Goal: Task Accomplishment & Management: Manage account settings

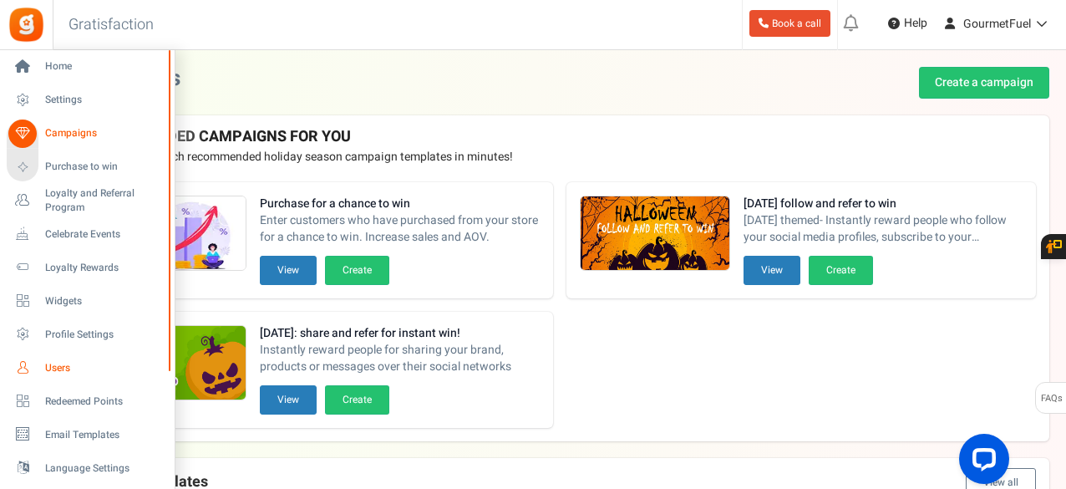
click at [63, 363] on span "Users" at bounding box center [103, 368] width 117 height 14
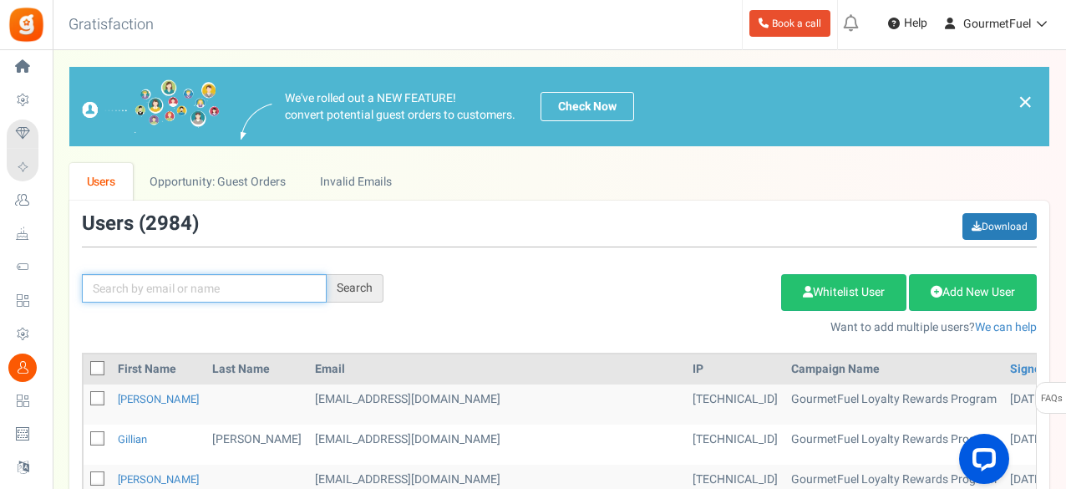
click at [257, 290] on input "text" at bounding box center [204, 288] width 245 height 28
paste input "[EMAIL_ADDRESS][DOMAIN_NAME]"
type input "[EMAIL_ADDRESS][DOMAIN_NAME]"
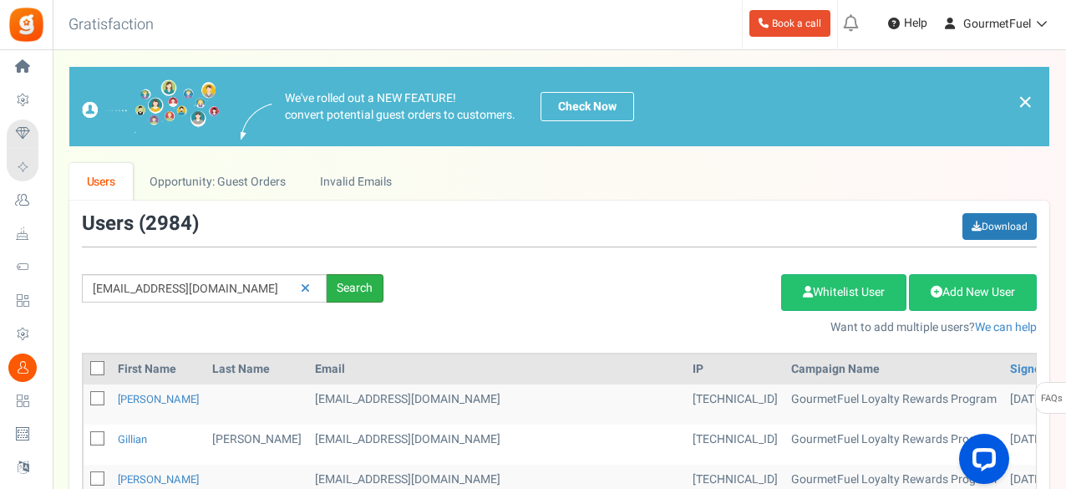
click at [355, 289] on div "Search" at bounding box center [355, 288] width 57 height 28
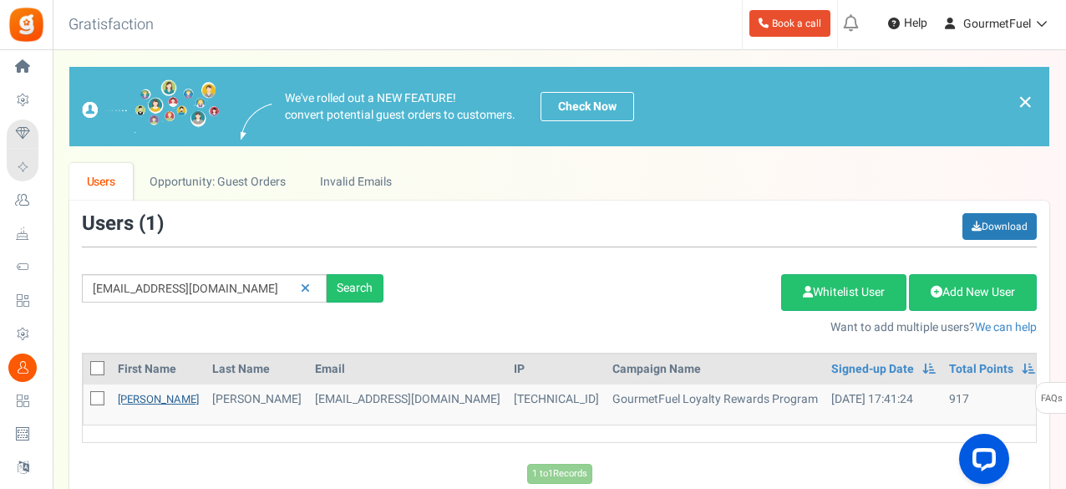
click at [134, 396] on link "[PERSON_NAME]" at bounding box center [158, 399] width 81 height 16
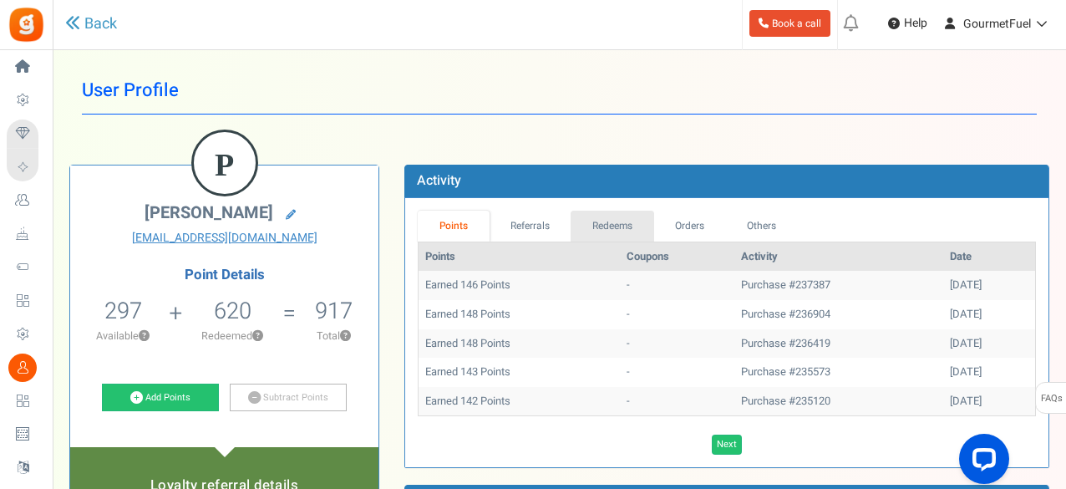
click at [638, 230] on link "Redeems" at bounding box center [613, 226] width 84 height 31
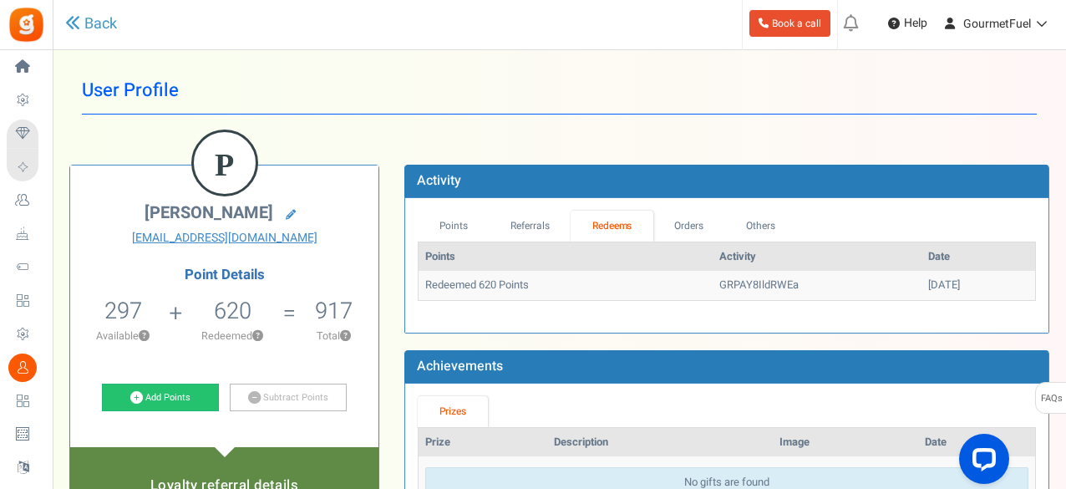
click at [663, 287] on td "Redeemed 620 Points" at bounding box center [566, 285] width 294 height 29
click at [685, 221] on link "Orders" at bounding box center [689, 226] width 72 height 31
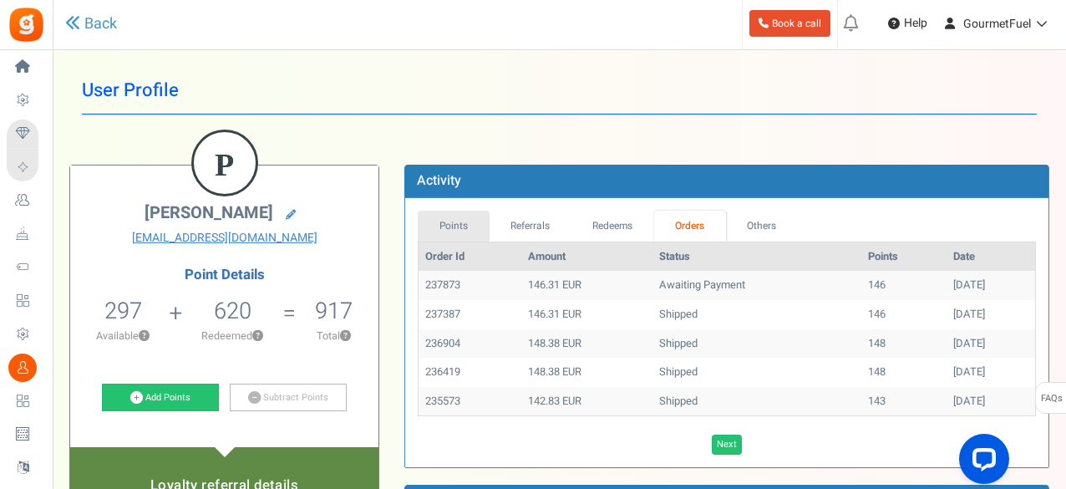
click at [471, 220] on link "Points" at bounding box center [454, 226] width 72 height 31
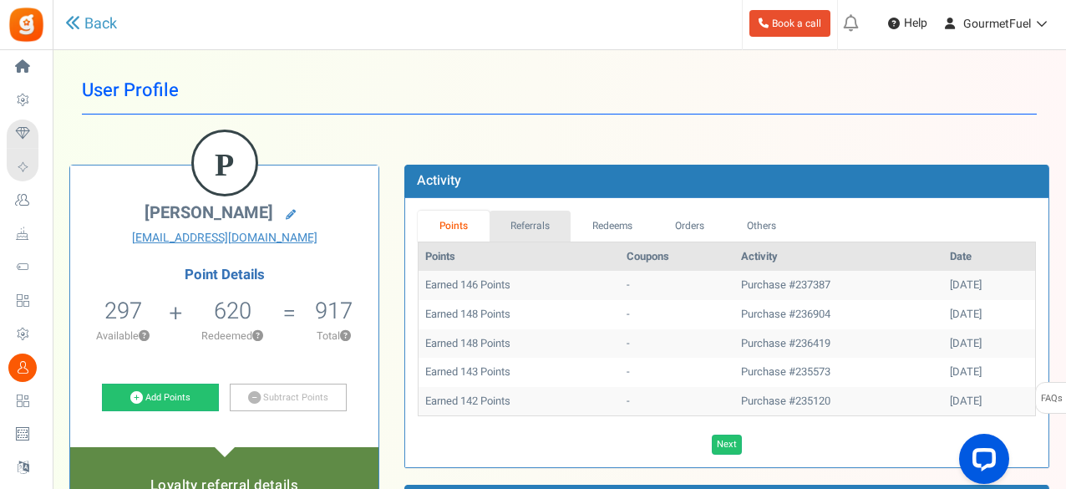
click at [526, 218] on link "Referrals" at bounding box center [531, 226] width 82 height 31
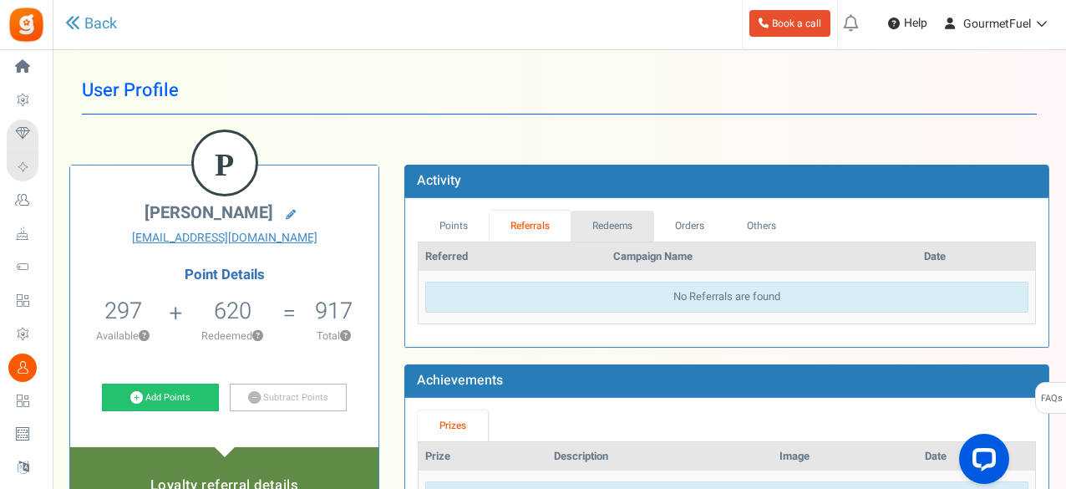
click at [597, 216] on link "Redeems" at bounding box center [613, 226] width 84 height 31
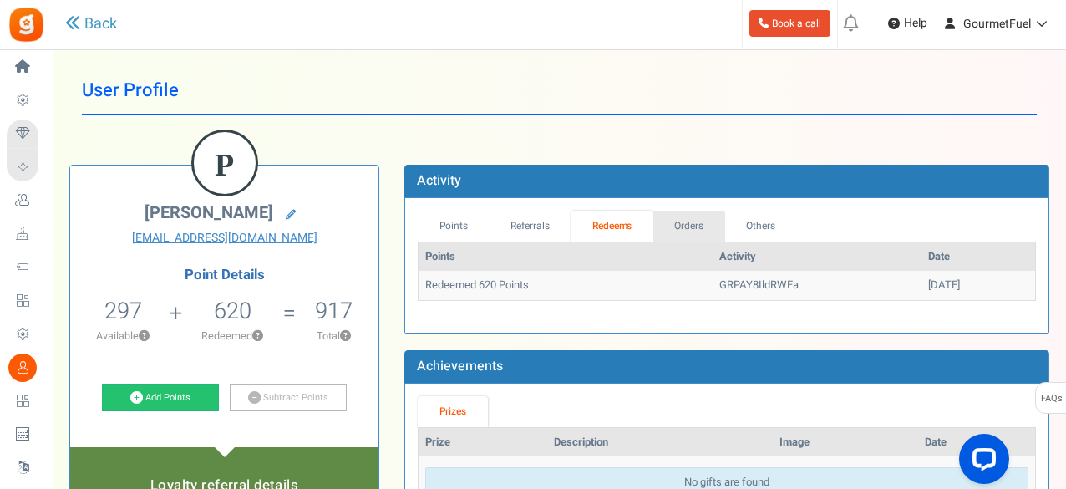
click at [682, 216] on link "Orders" at bounding box center [689, 226] width 72 height 31
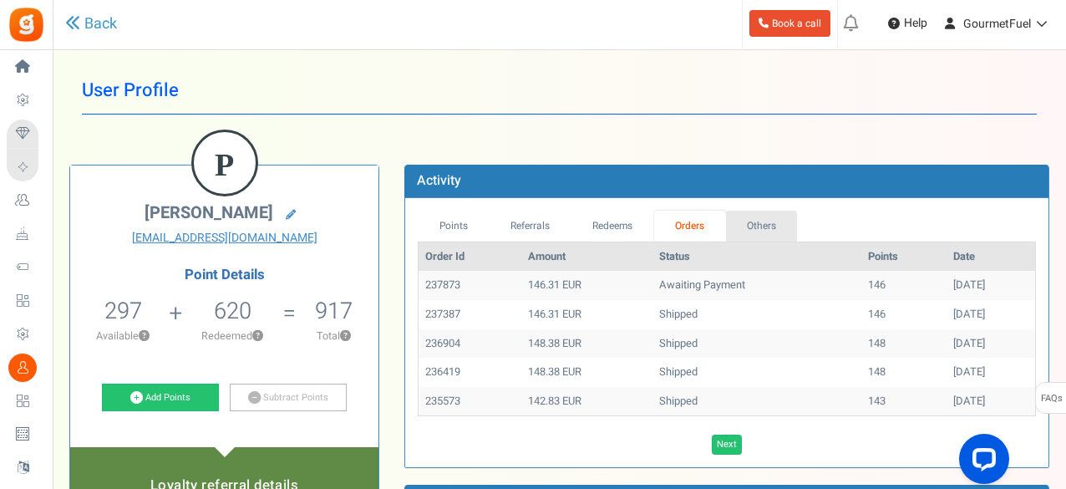
click at [741, 215] on link "Others" at bounding box center [762, 226] width 72 height 31
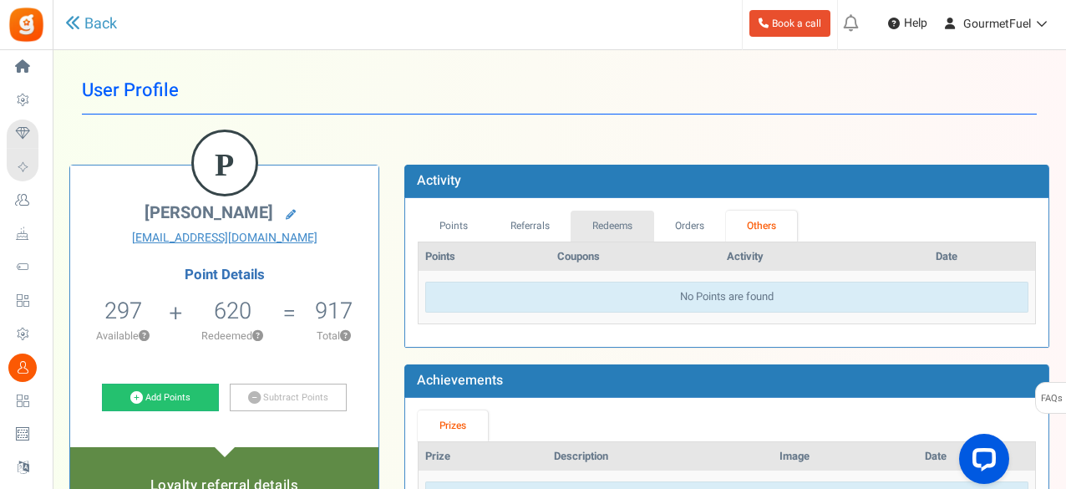
click at [604, 223] on link "Redeems" at bounding box center [613, 226] width 84 height 31
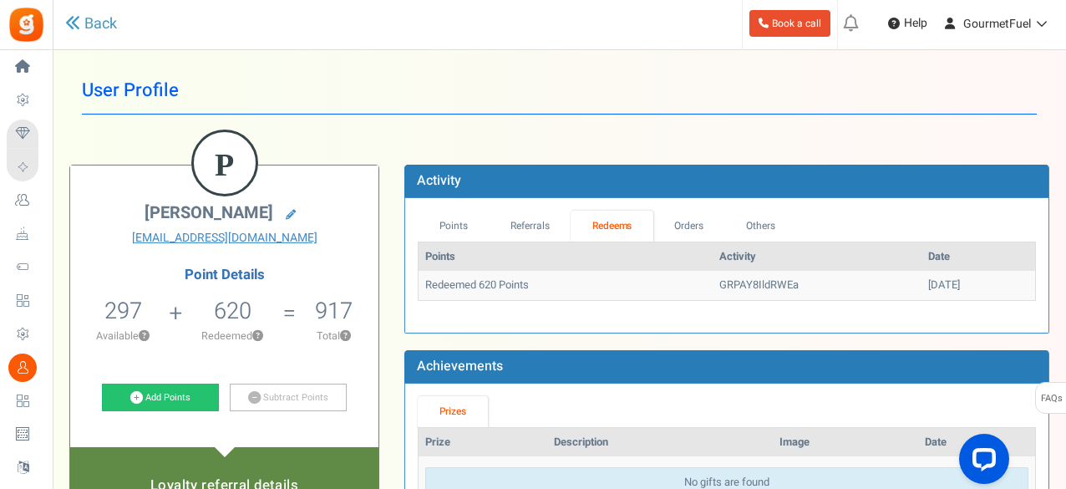
scroll to position [84, 0]
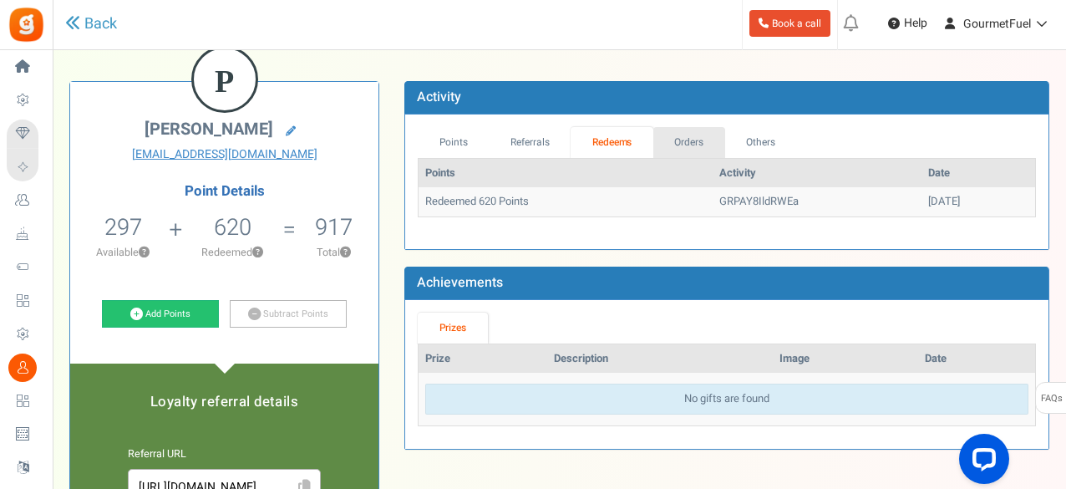
click at [691, 153] on link "Orders" at bounding box center [689, 142] width 72 height 31
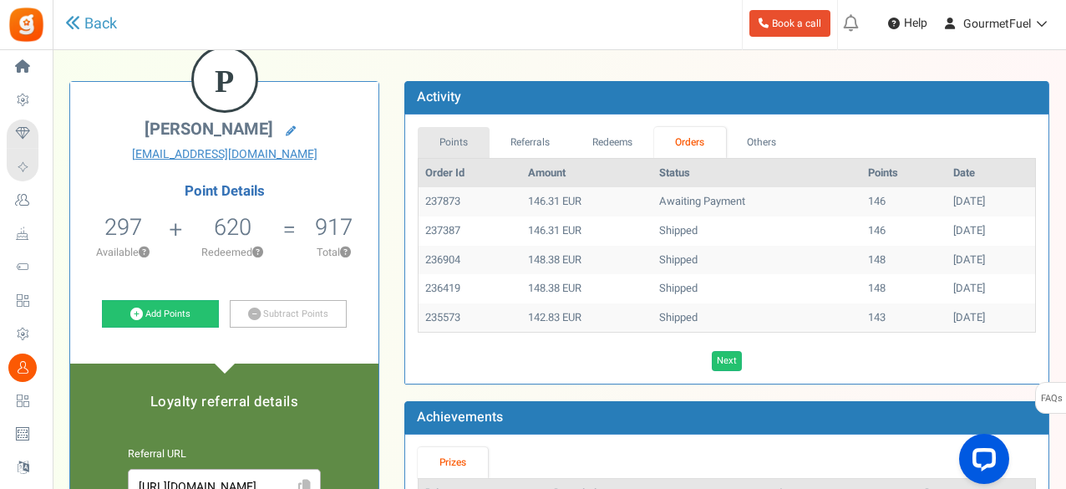
click at [460, 145] on link "Points" at bounding box center [454, 142] width 72 height 31
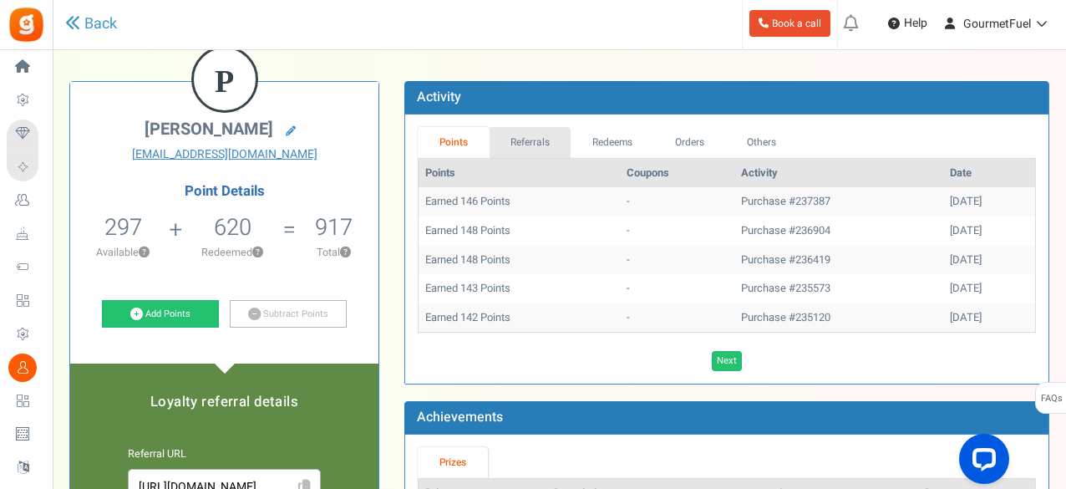
click at [518, 141] on link "Referrals" at bounding box center [531, 142] width 82 height 31
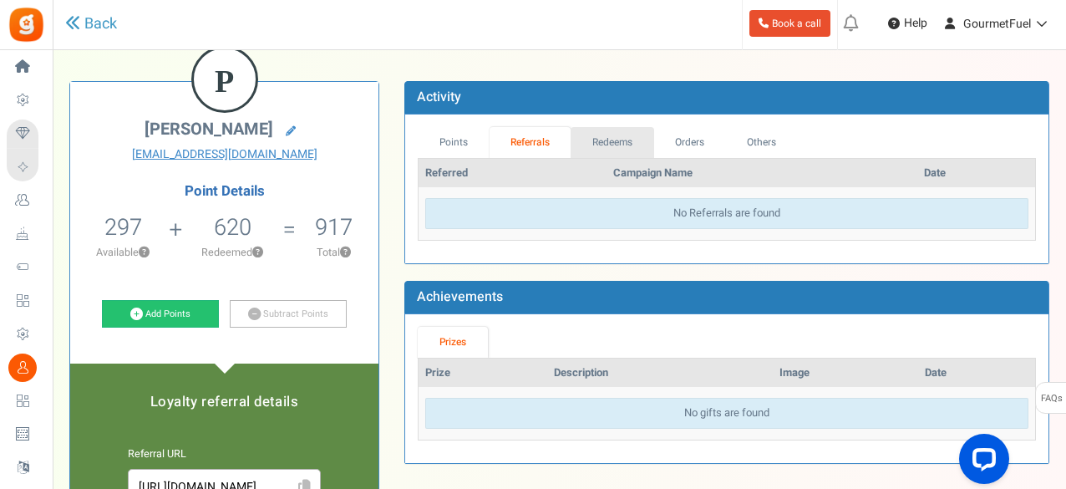
click at [599, 135] on link "Redeems" at bounding box center [613, 142] width 84 height 31
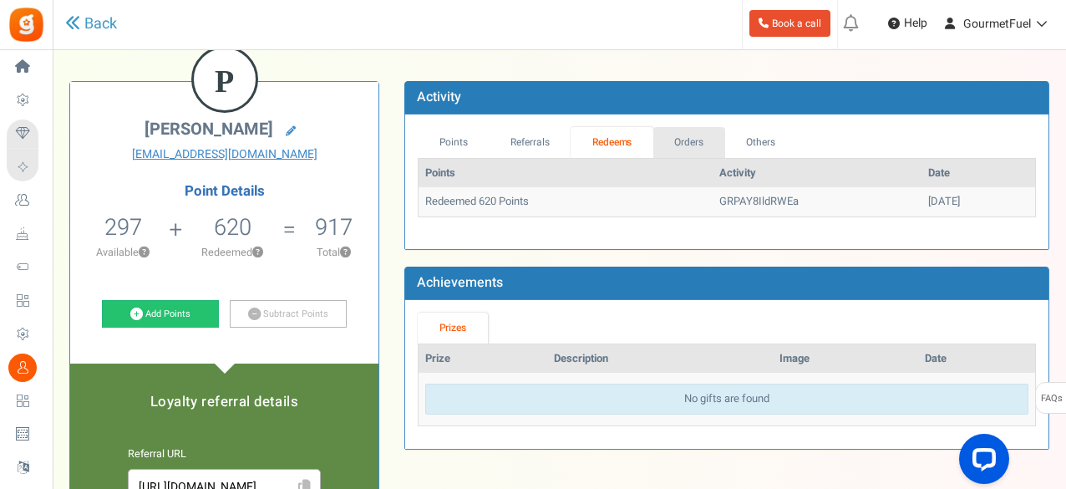
click at [678, 131] on link "Orders" at bounding box center [689, 142] width 72 height 31
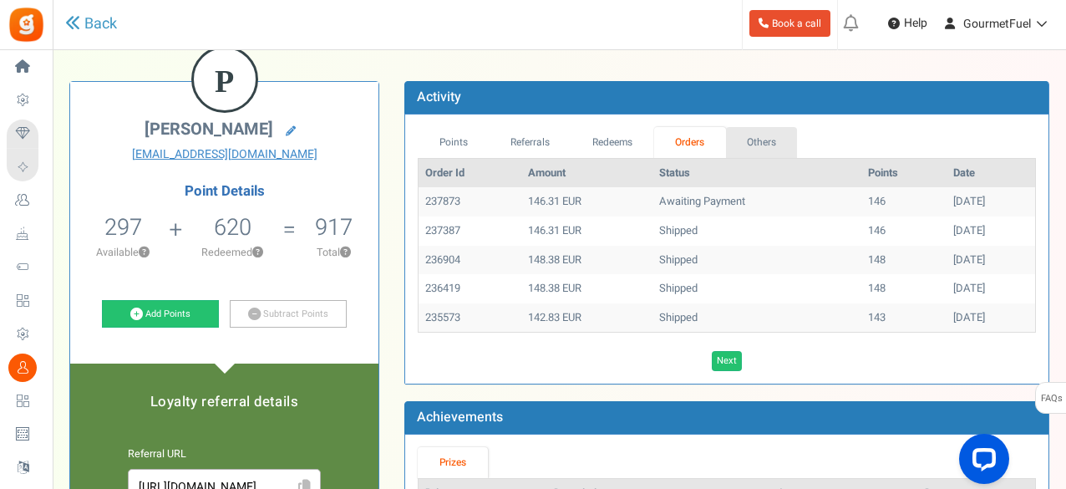
click at [744, 133] on link "Others" at bounding box center [762, 142] width 72 height 31
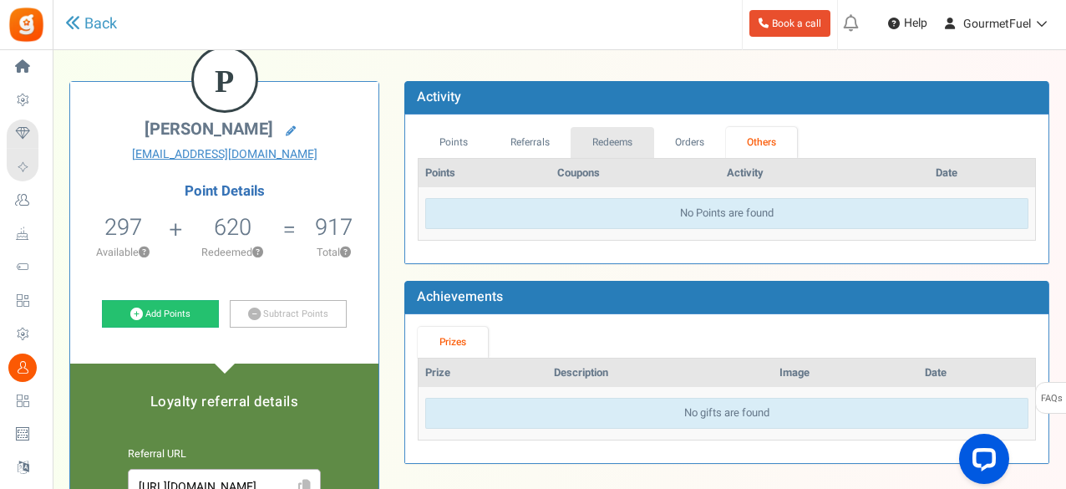
click at [608, 136] on link "Redeems" at bounding box center [613, 142] width 84 height 31
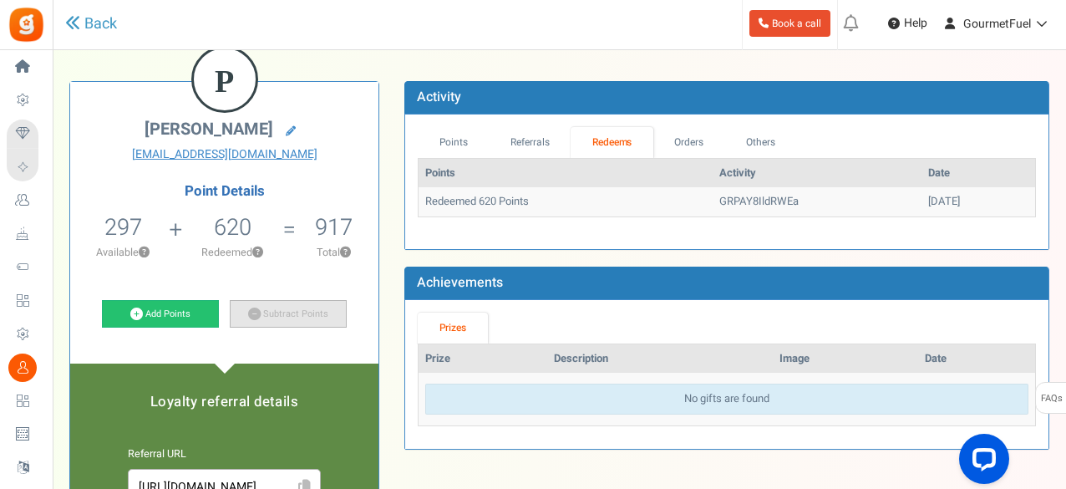
click at [263, 306] on link "Subtract Points" at bounding box center [288, 314] width 117 height 28
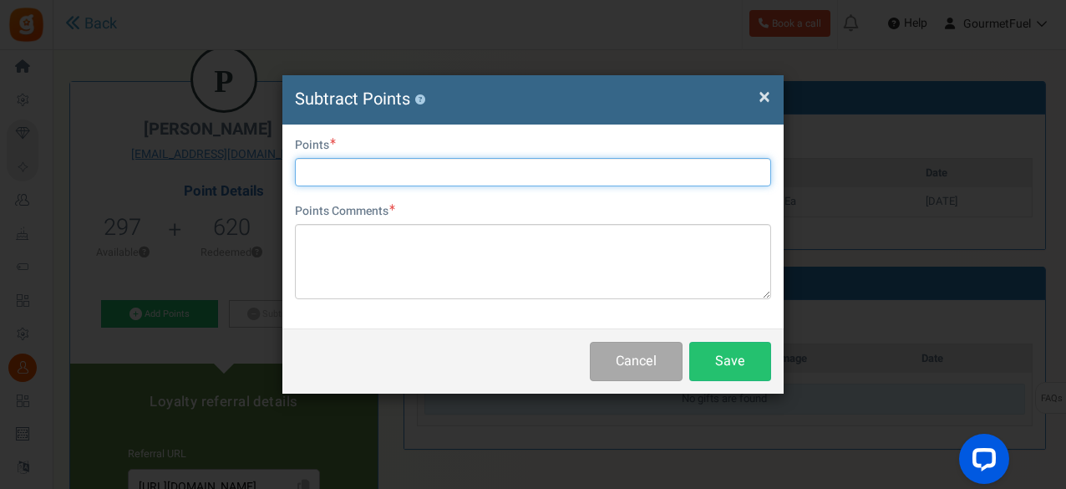
drag, startPoint x: 343, startPoint y: 175, endPoint x: 339, endPoint y: 161, distance: 13.8
click at [343, 175] on input "text" at bounding box center [533, 172] width 476 height 28
type input "280"
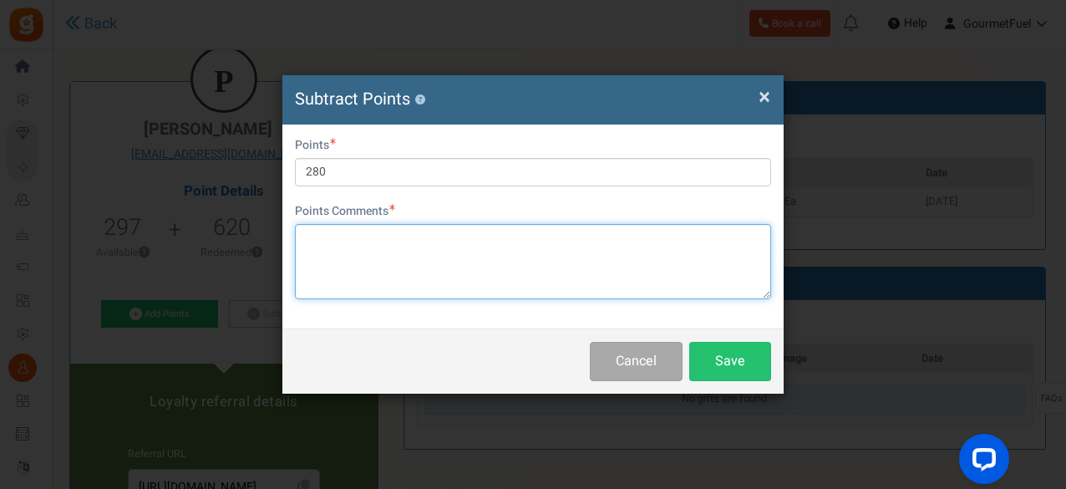
click at [351, 253] on textarea at bounding box center [533, 261] width 476 height 75
paste textarea "GRPAYUJxi1wFc"
type textarea "GRPAYUJxi1wFc"
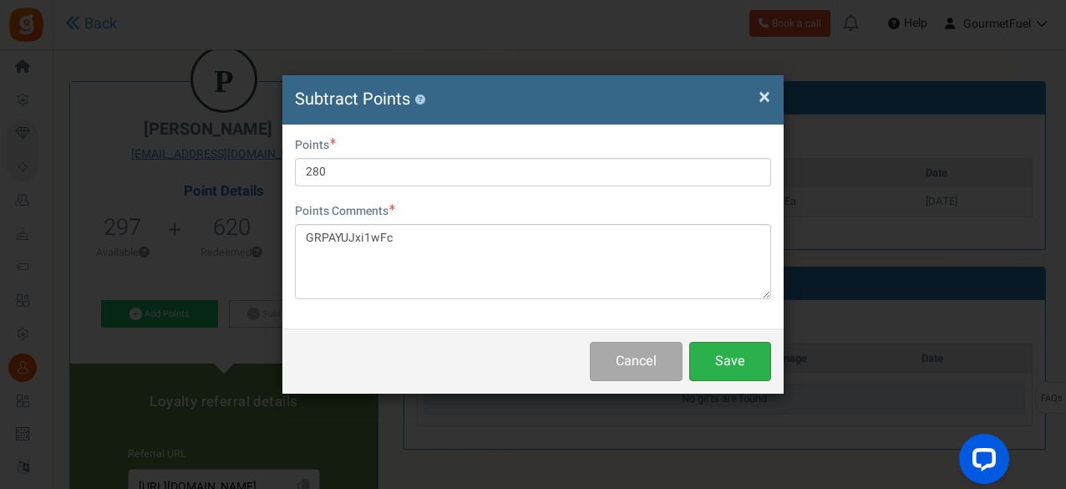
click at [732, 356] on button "Save" at bounding box center [730, 361] width 82 height 39
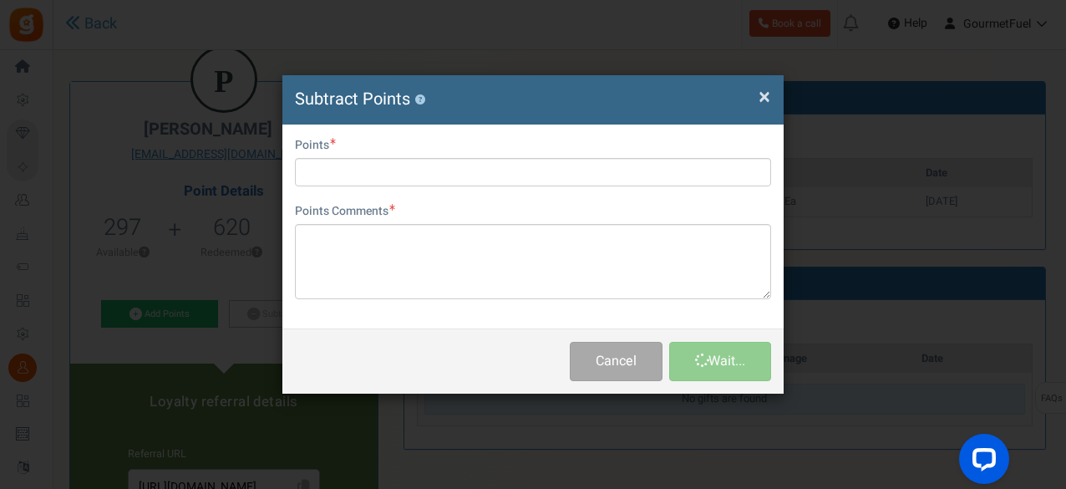
scroll to position [0, 0]
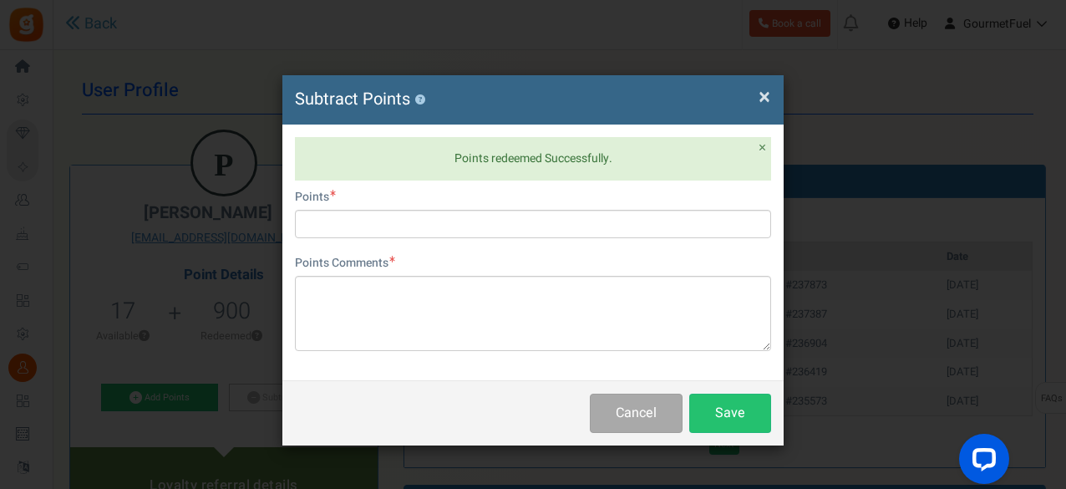
click at [766, 93] on span "×" at bounding box center [765, 97] width 12 height 32
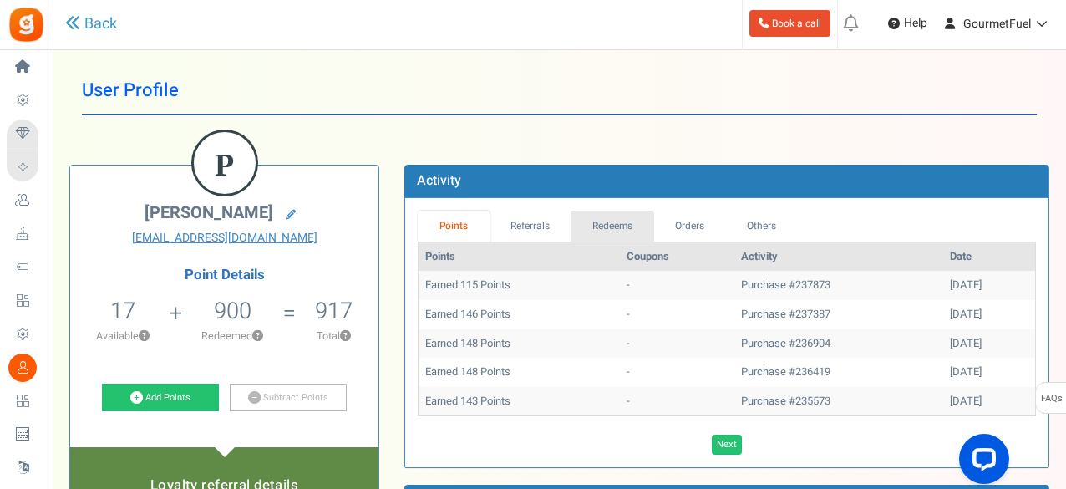
click at [628, 228] on link "Redeems" at bounding box center [613, 226] width 84 height 31
